Goal: Register for event/course

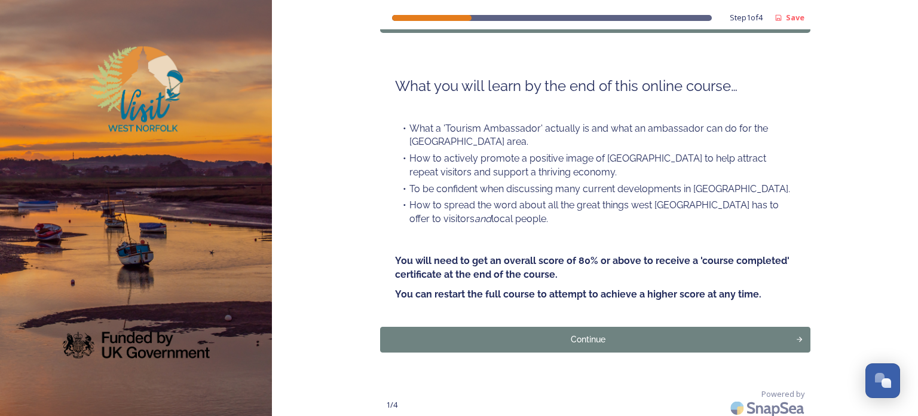
scroll to position [108, 0]
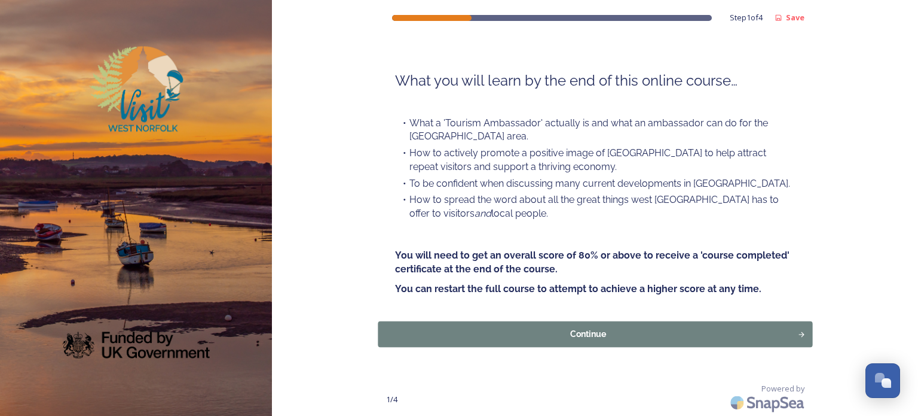
click at [594, 332] on div "Continue" at bounding box center [587, 334] width 407 height 13
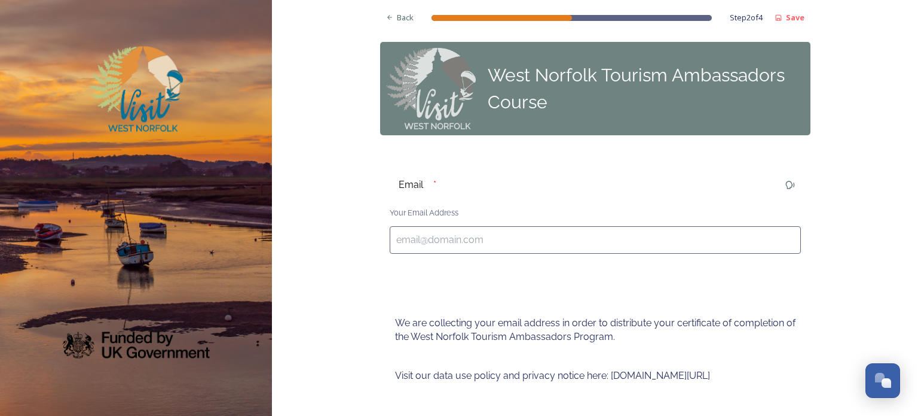
click at [404, 244] on input at bounding box center [595, 240] width 411 height 28
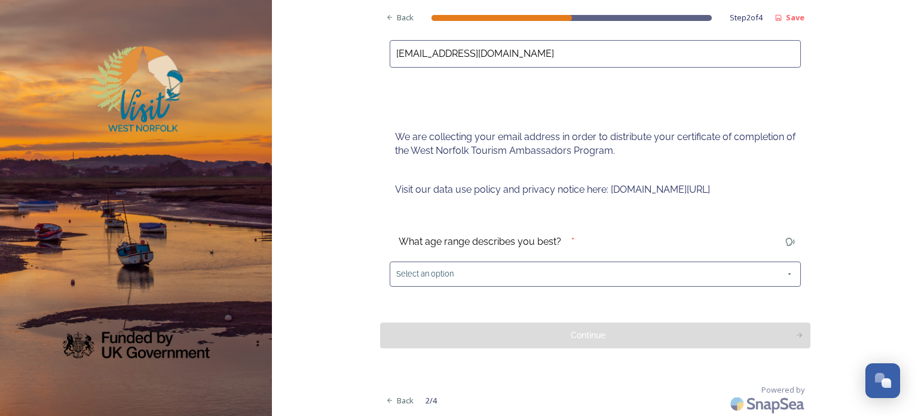
scroll to position [187, 0]
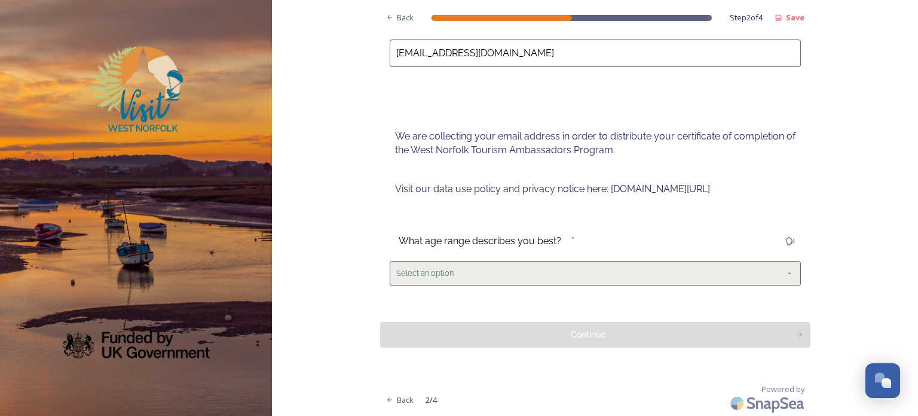
type input "[EMAIL_ADDRESS][DOMAIN_NAME]"
click at [441, 276] on span "Select an option" at bounding box center [424, 272] width 57 height 11
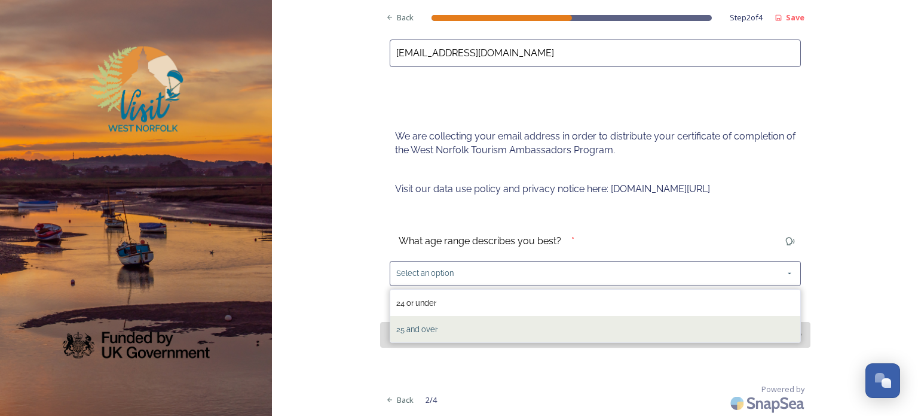
click at [400, 331] on span "25 and over" at bounding box center [416, 329] width 41 height 9
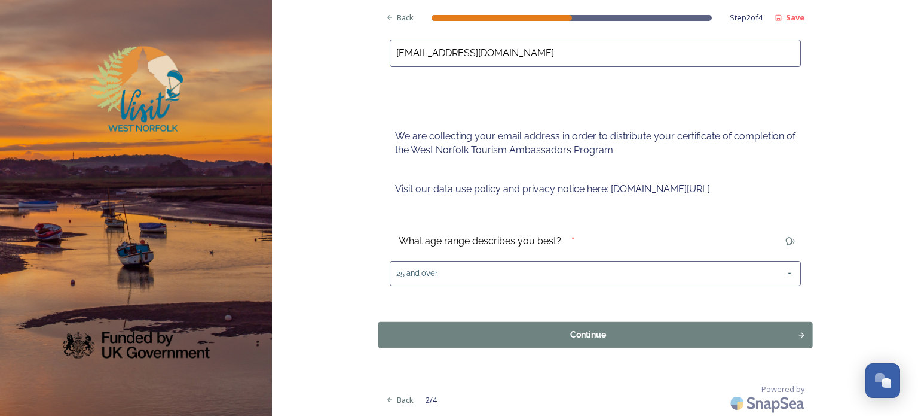
click at [579, 340] on div "Continue" at bounding box center [587, 334] width 407 height 13
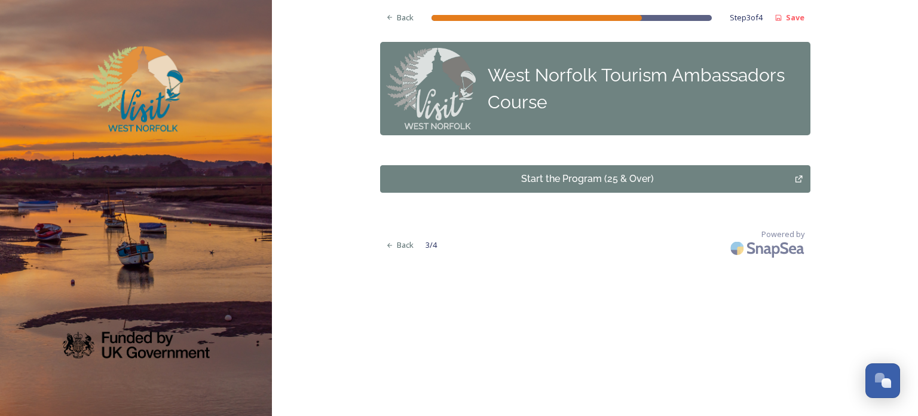
click at [579, 181] on div "Start the Program (25 & Over)" at bounding box center [588, 179] width 402 height 14
